Goal: Task Accomplishment & Management: Manage account settings

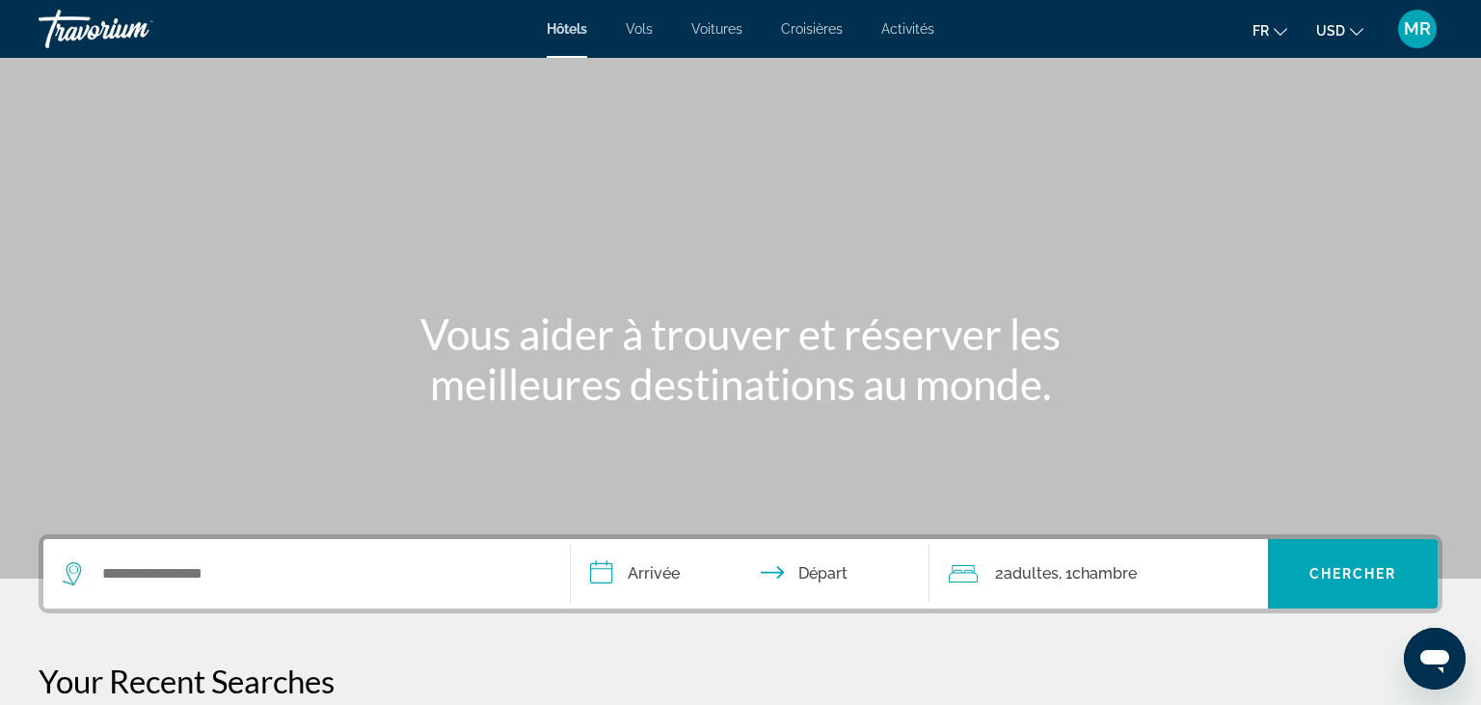
scroll to position [305, 0]
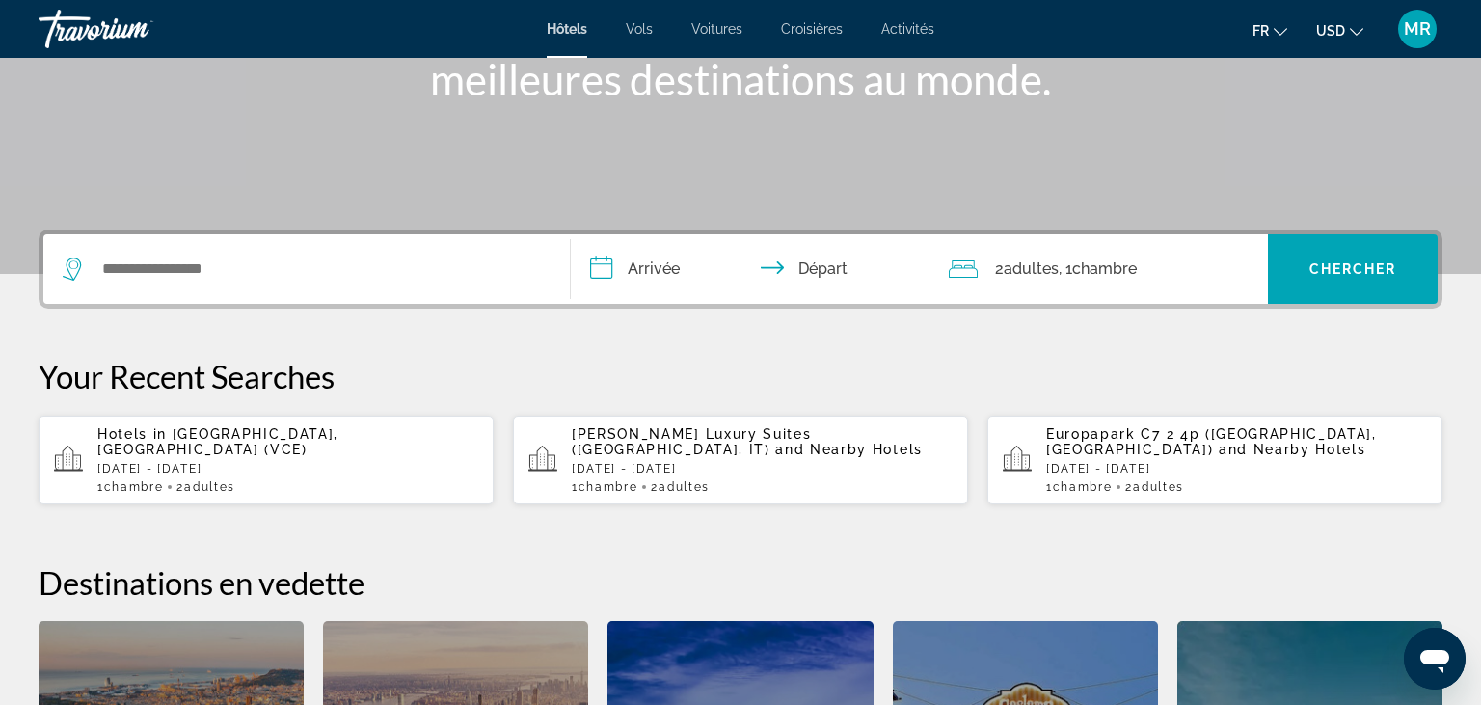
click at [1419, 23] on span "MR" at bounding box center [1417, 28] width 27 height 19
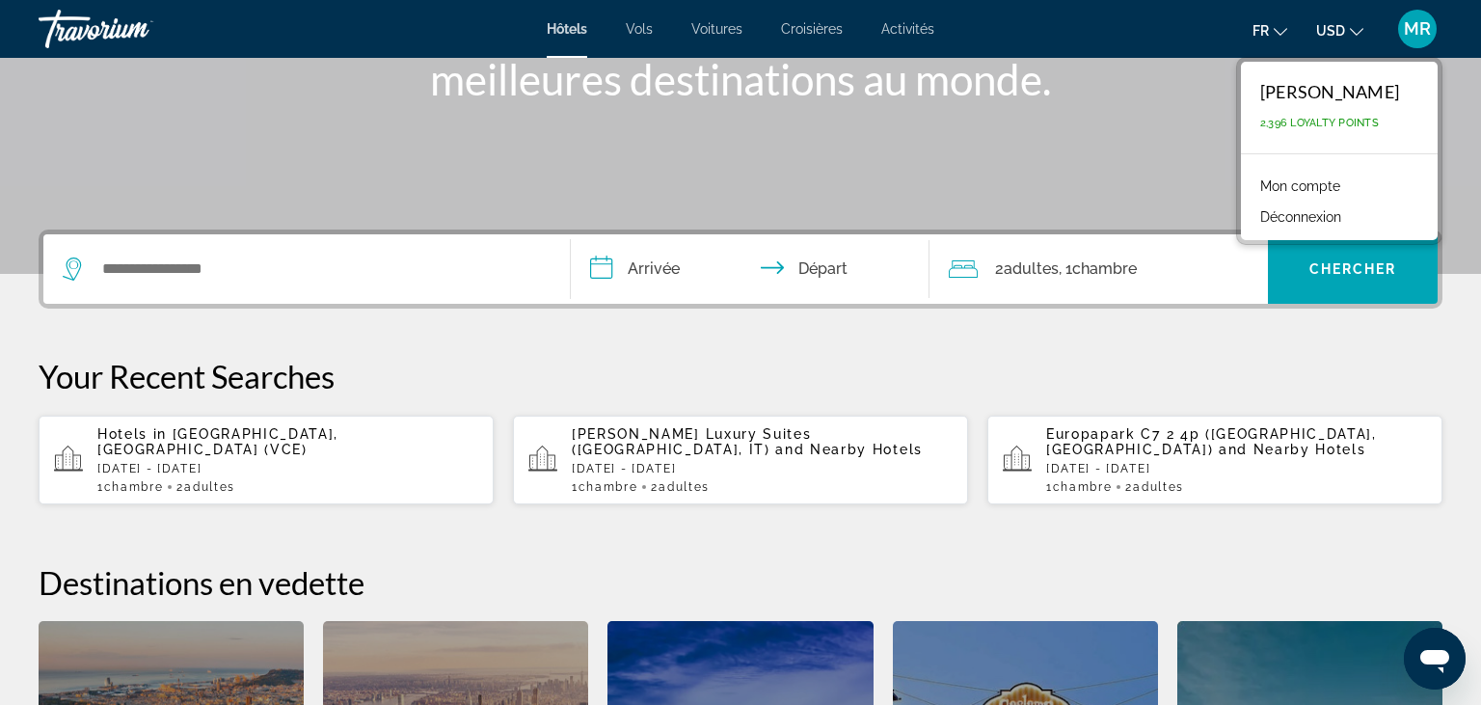
click at [1325, 186] on link "Mon compte" at bounding box center [1300, 186] width 99 height 25
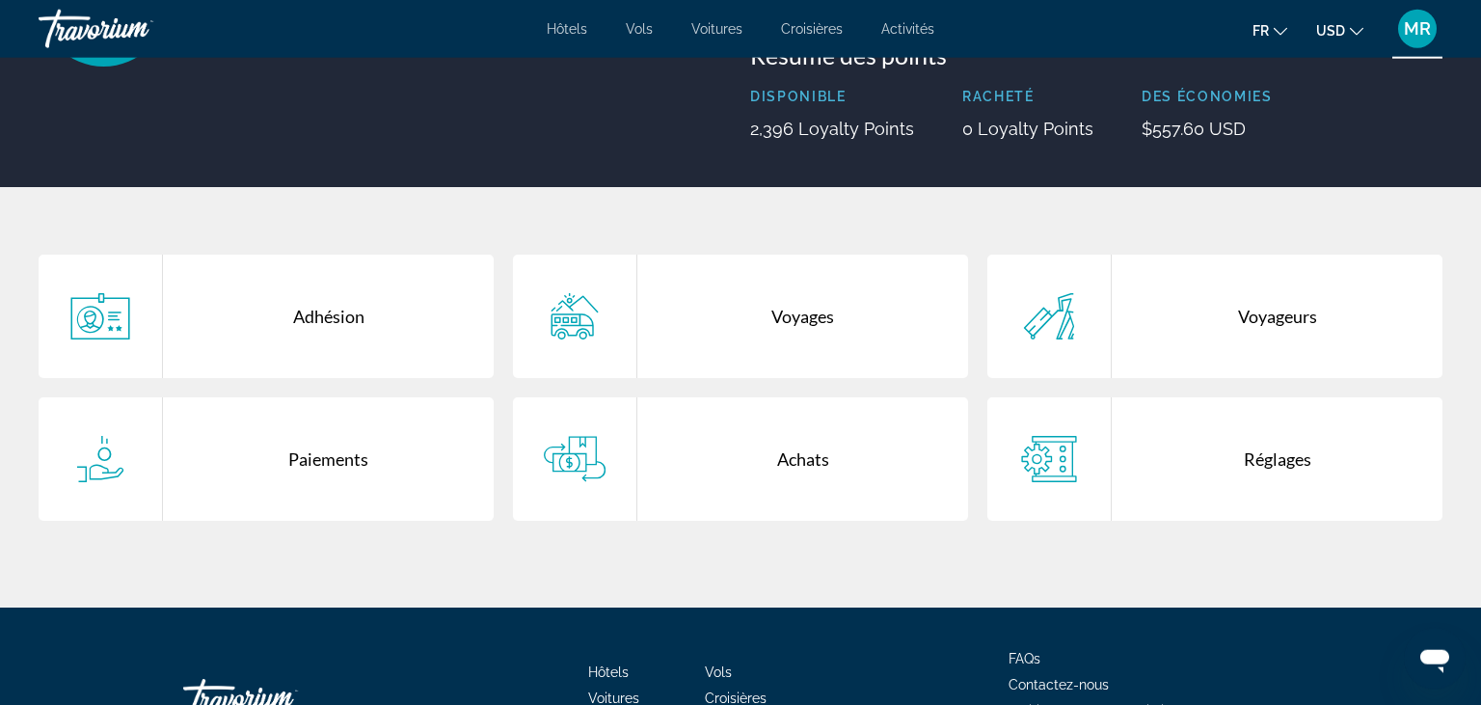
scroll to position [305, 0]
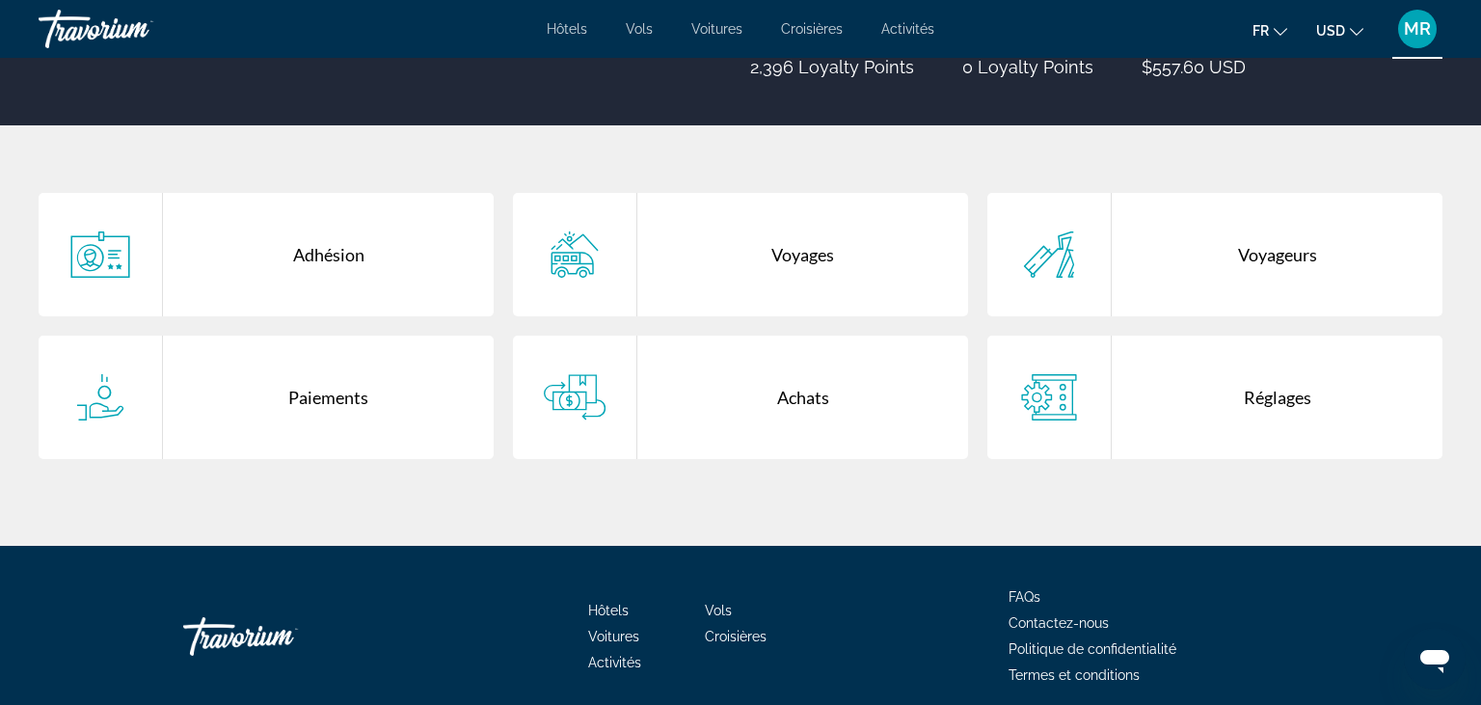
click at [789, 397] on div "Achats" at bounding box center [803, 397] width 331 height 123
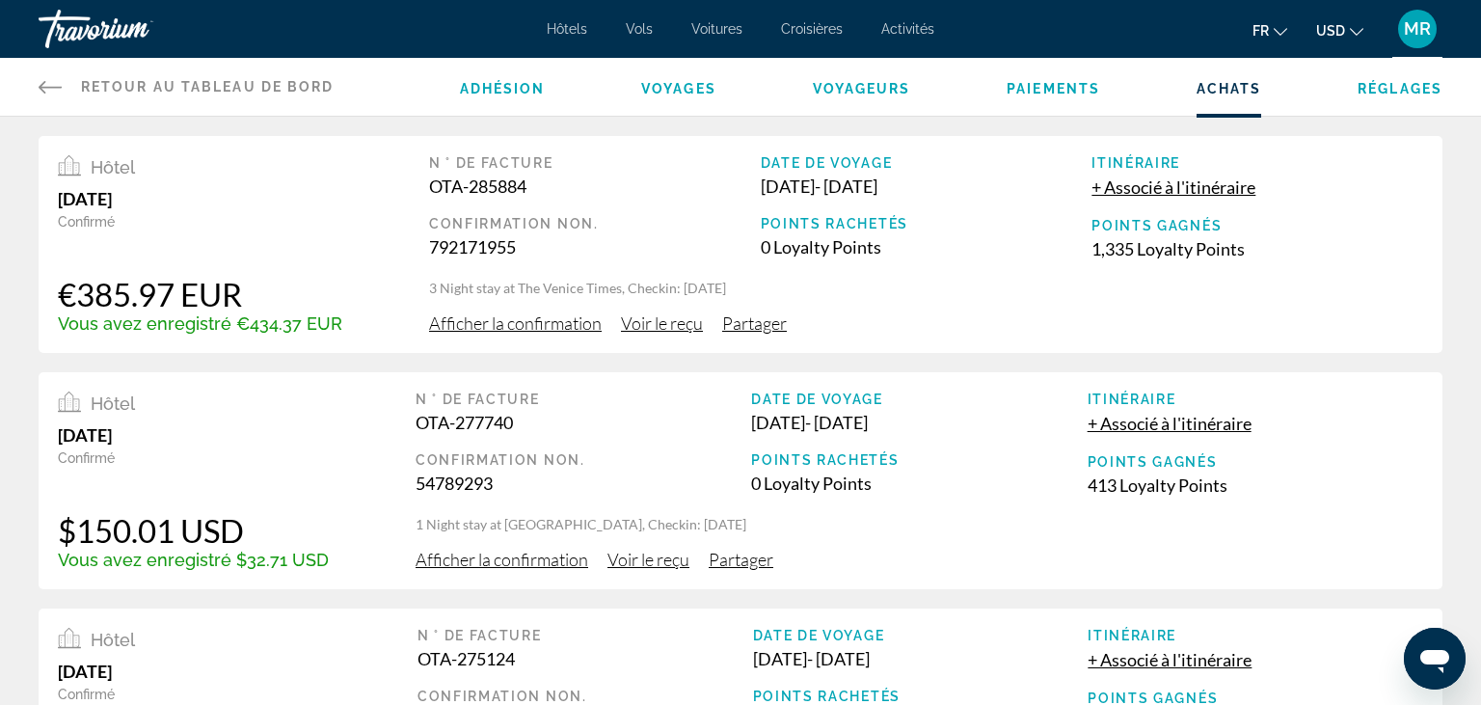
click at [530, 318] on span "Afficher la confirmation" at bounding box center [515, 322] width 173 height 21
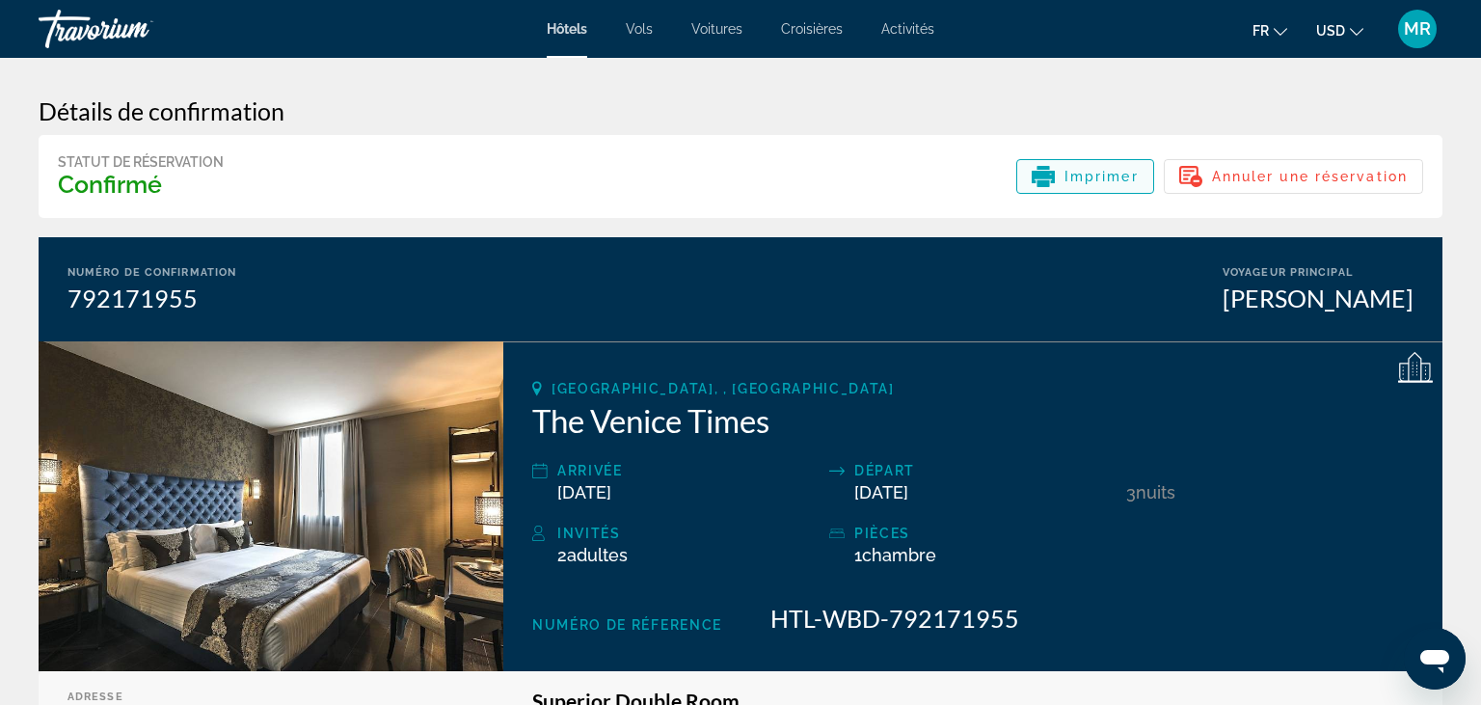
click at [1085, 181] on span "Imprimer" at bounding box center [1102, 176] width 74 height 15
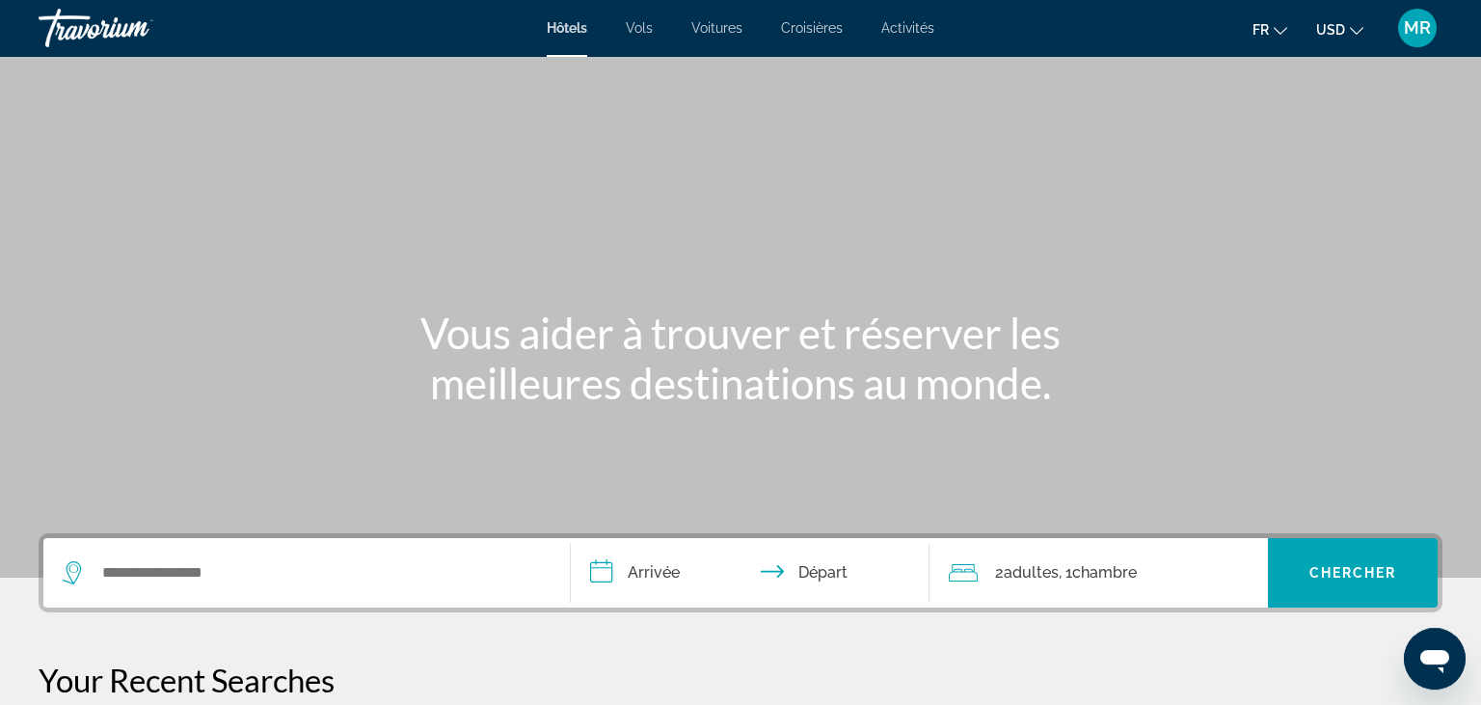
scroll to position [305, 0]
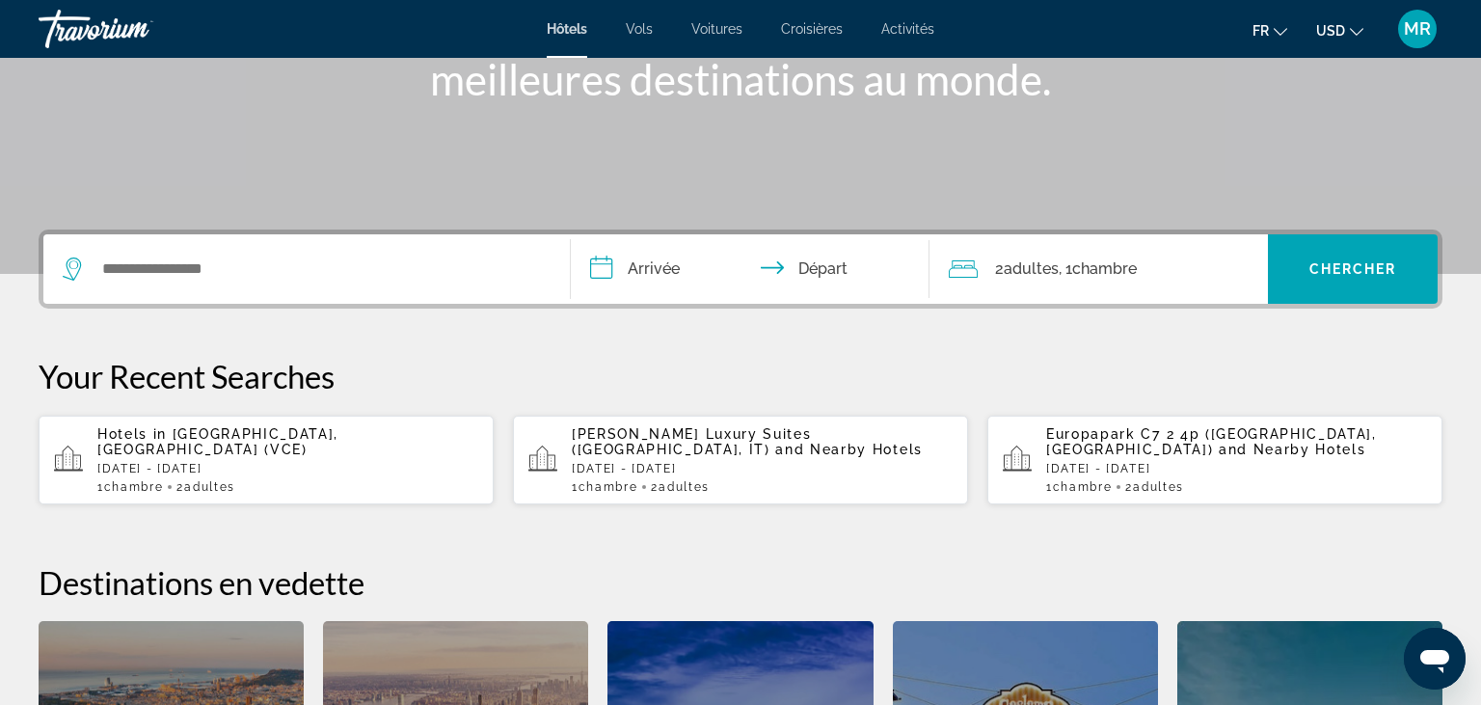
click at [1416, 35] on span "MR" at bounding box center [1417, 28] width 27 height 19
